Goal: Find specific page/section: Find specific page/section

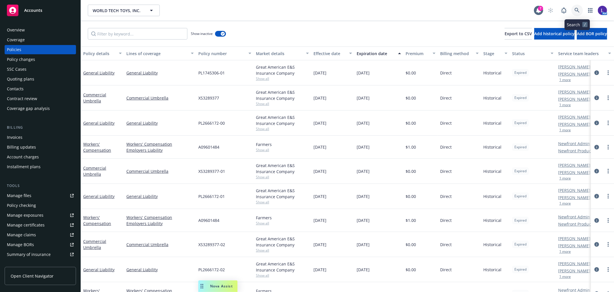
click at [578, 10] on icon at bounding box center [577, 10] width 5 height 5
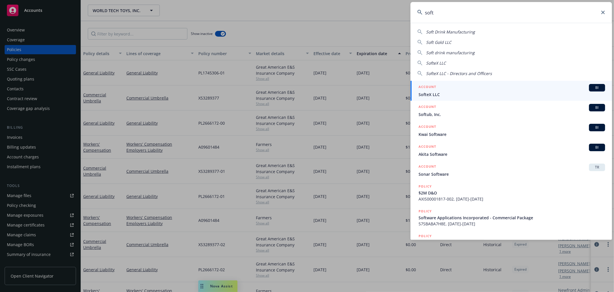
type input "soft"
